Goal: Task Accomplishment & Management: Manage account settings

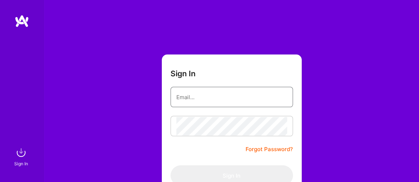
drag, startPoint x: 200, startPoint y: 105, endPoint x: 203, endPoint y: 103, distance: 3.7
click at [201, 105] on input "email" at bounding box center [231, 97] width 111 height 19
type input "[EMAIL_ADDRESS][PERSON_NAME][DOMAIN_NAME]"
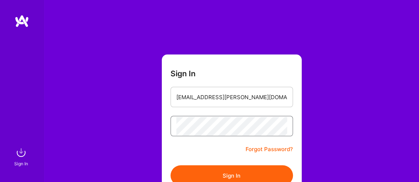
click at [170, 166] on button "Sign In" at bounding box center [231, 176] width 122 height 20
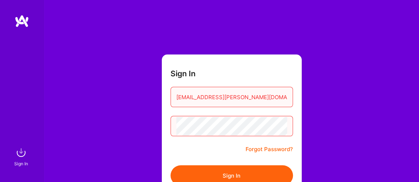
click at [146, 118] on div "Sign In [EMAIL_ADDRESS][PERSON_NAME][DOMAIN_NAME] Forgot Password? Sign In Cont…" at bounding box center [231, 136] width 375 height 273
click at [170, 166] on button "Sign In" at bounding box center [231, 176] width 122 height 20
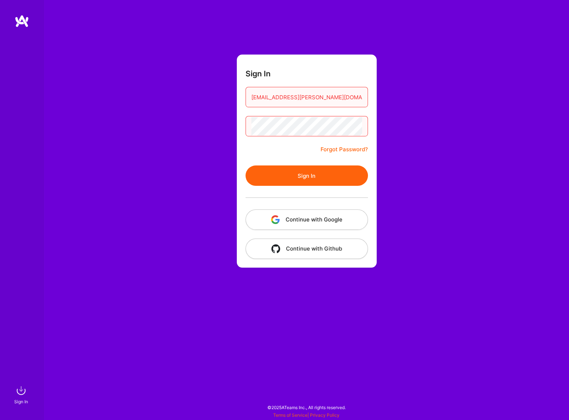
click at [320, 200] on button "Continue with Google" at bounding box center [306, 220] width 122 height 20
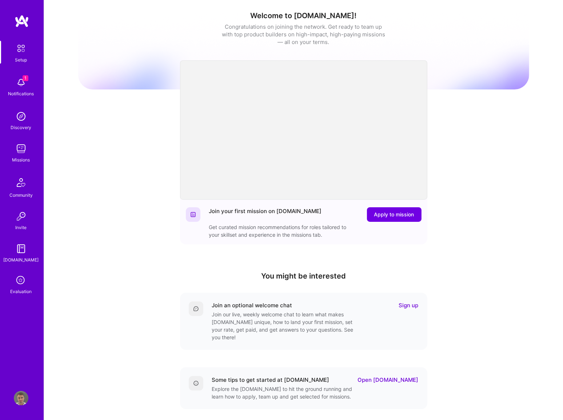
click at [19, 200] on icon at bounding box center [21, 281] width 14 height 14
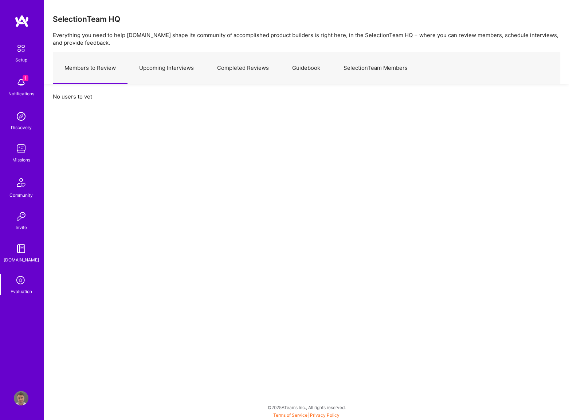
click at [166, 68] on link "Upcoming Interviews" at bounding box center [166, 68] width 78 height 32
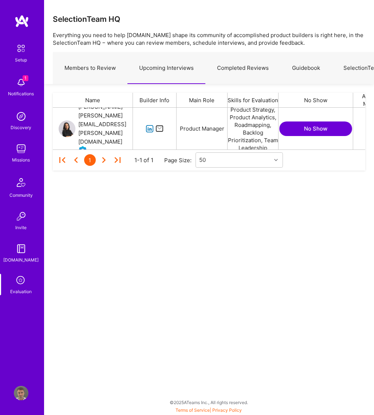
scroll to position [36, 307]
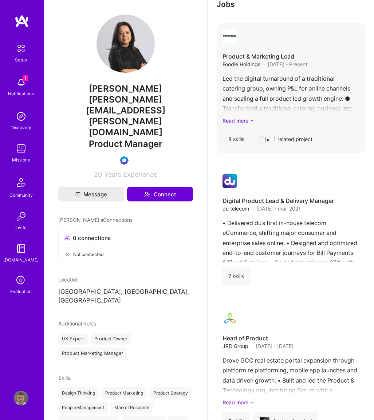
scroll to position [496, 0]
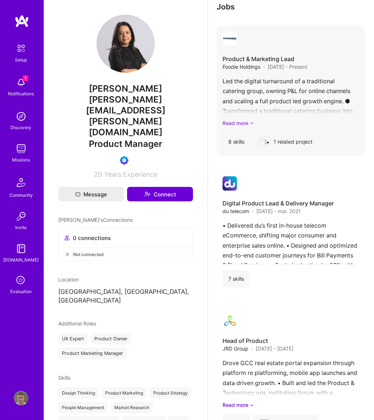
click at [245, 122] on link "Read more" at bounding box center [290, 123] width 137 height 8
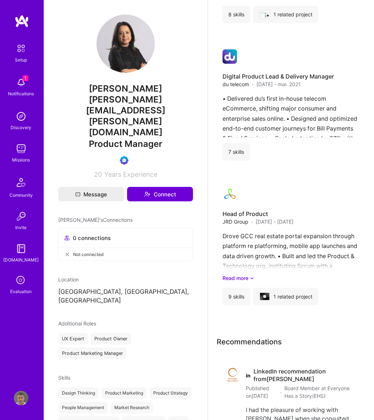
scroll to position [728, 0]
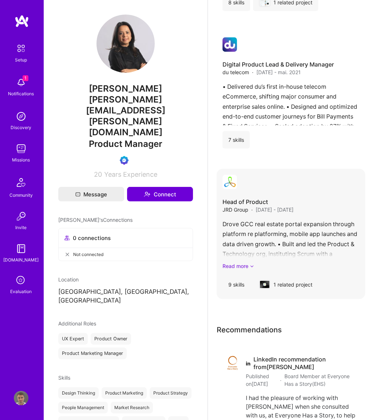
click at [249, 266] on link "Read more" at bounding box center [290, 266] width 137 height 8
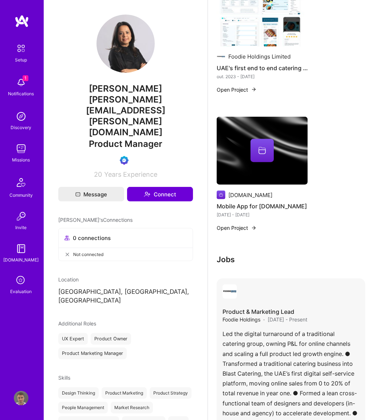
scroll to position [198, 0]
